Goal: Navigation & Orientation: Find specific page/section

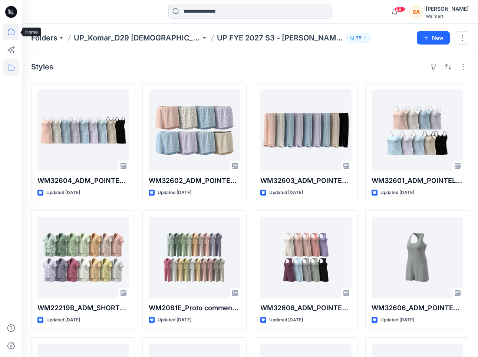
click at [9, 32] on icon at bounding box center [11, 32] width 16 height 16
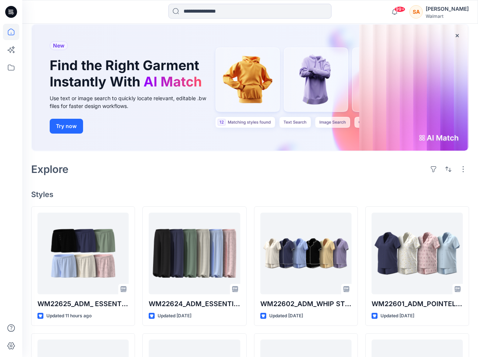
scroll to position [153, 0]
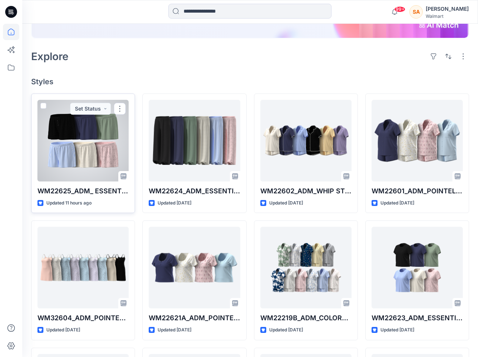
click at [101, 126] on div at bounding box center [82, 141] width 91 height 82
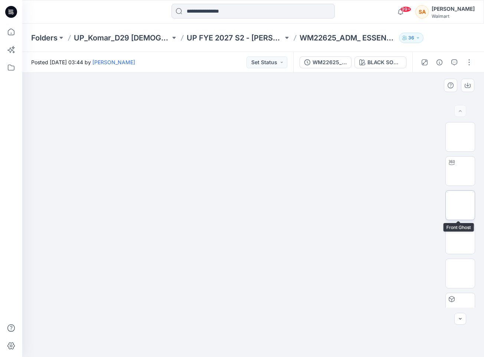
click at [460, 205] on img at bounding box center [460, 205] width 0 height 0
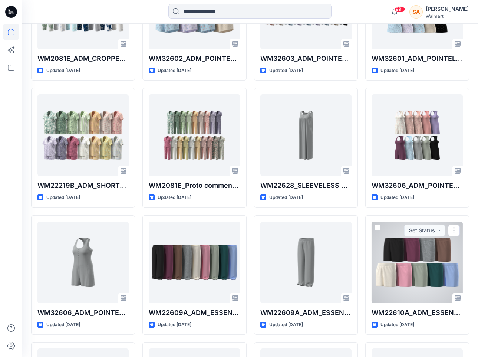
scroll to position [540, 0]
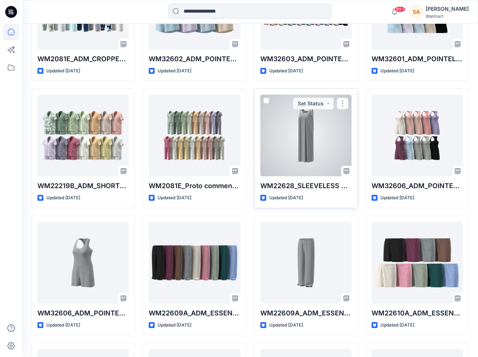
click at [314, 137] on div at bounding box center [306, 136] width 91 height 82
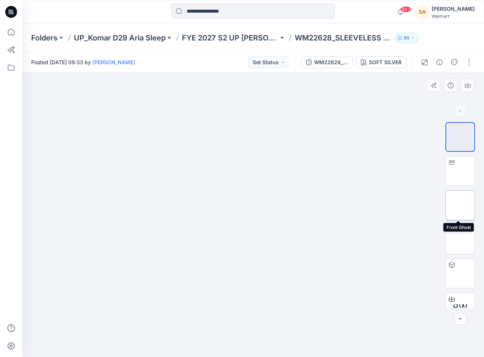
drag, startPoint x: 454, startPoint y: 198, endPoint x: 461, endPoint y: 183, distance: 16.4
click at [460, 205] on img at bounding box center [460, 205] width 0 height 0
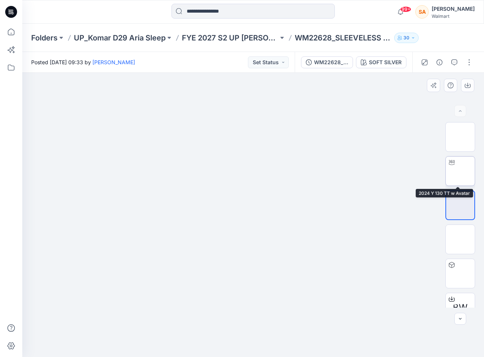
click at [460, 171] on img at bounding box center [460, 171] width 0 height 0
